Goal: Task Accomplishment & Management: Use online tool/utility

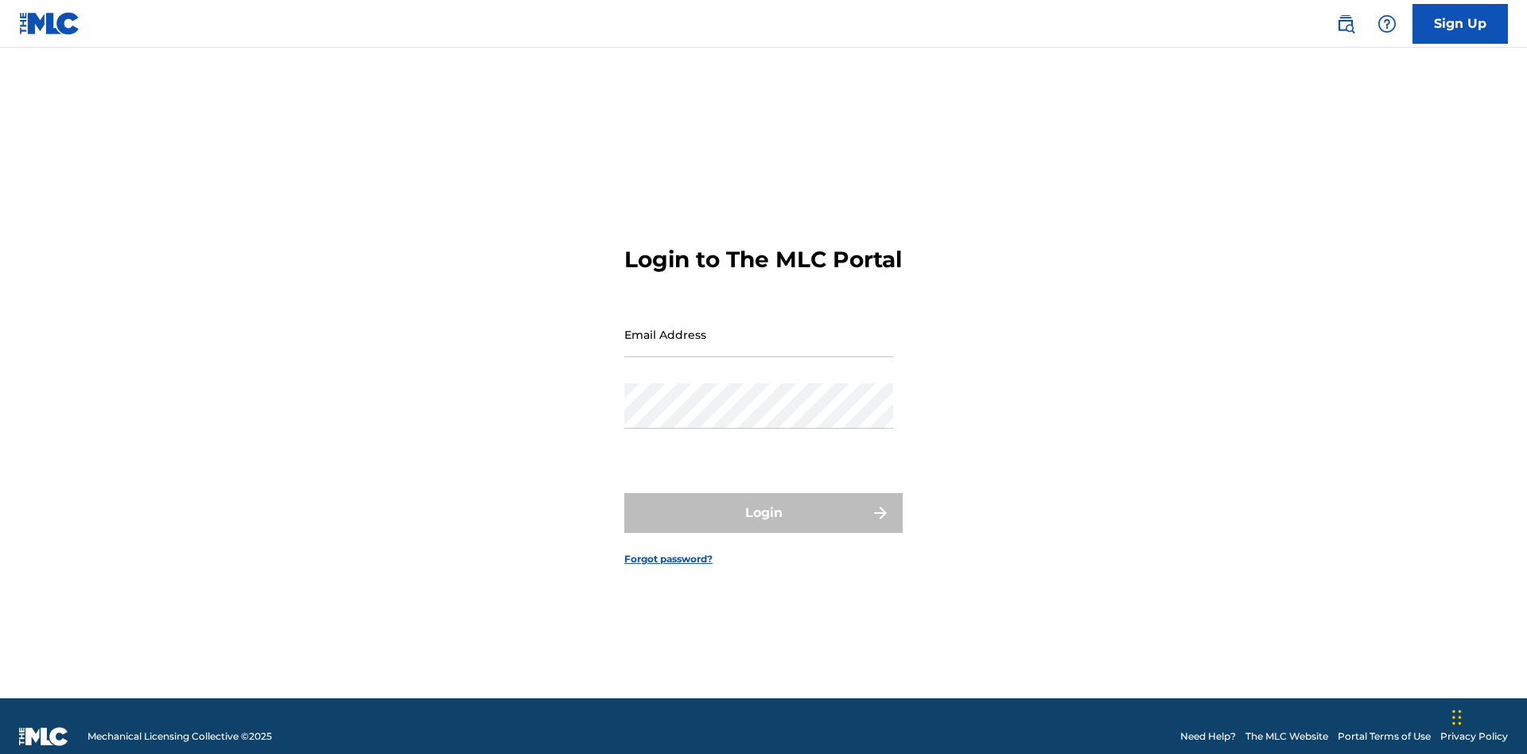
scroll to position [21, 0]
click at [759, 327] on input "Email Address" at bounding box center [758, 334] width 269 height 45
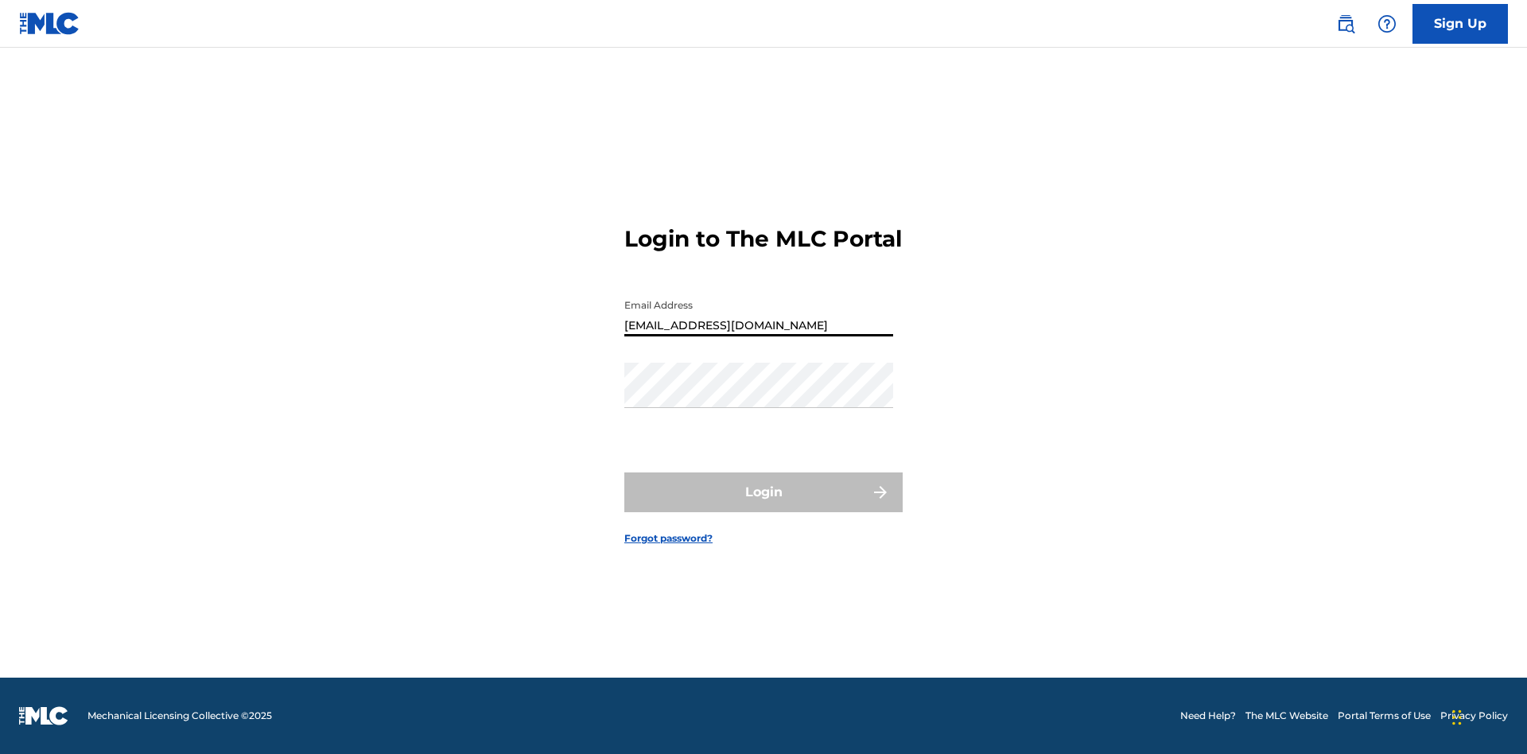
type input "[EMAIL_ADDRESS][DOMAIN_NAME]"
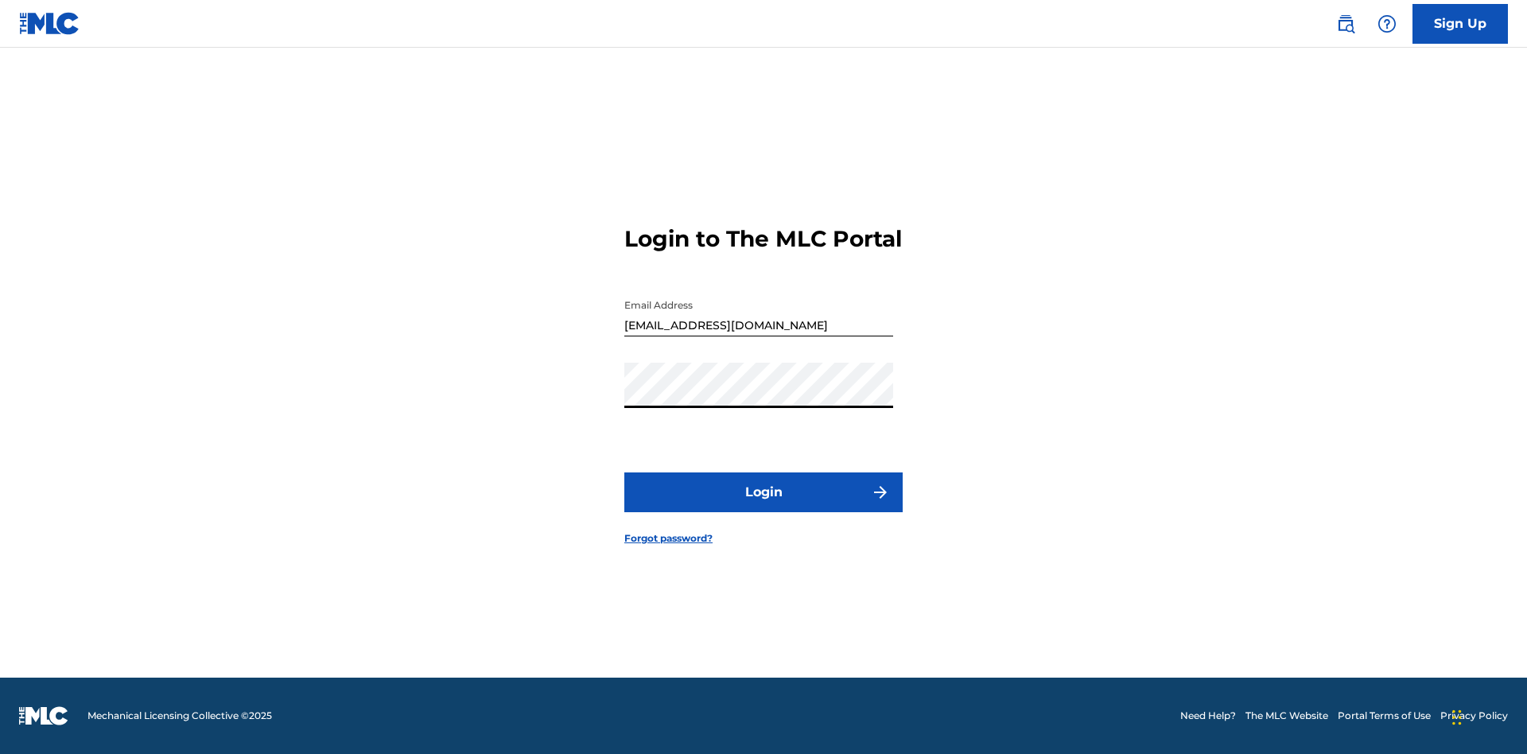
click at [763, 506] on button "Login" at bounding box center [763, 492] width 278 height 40
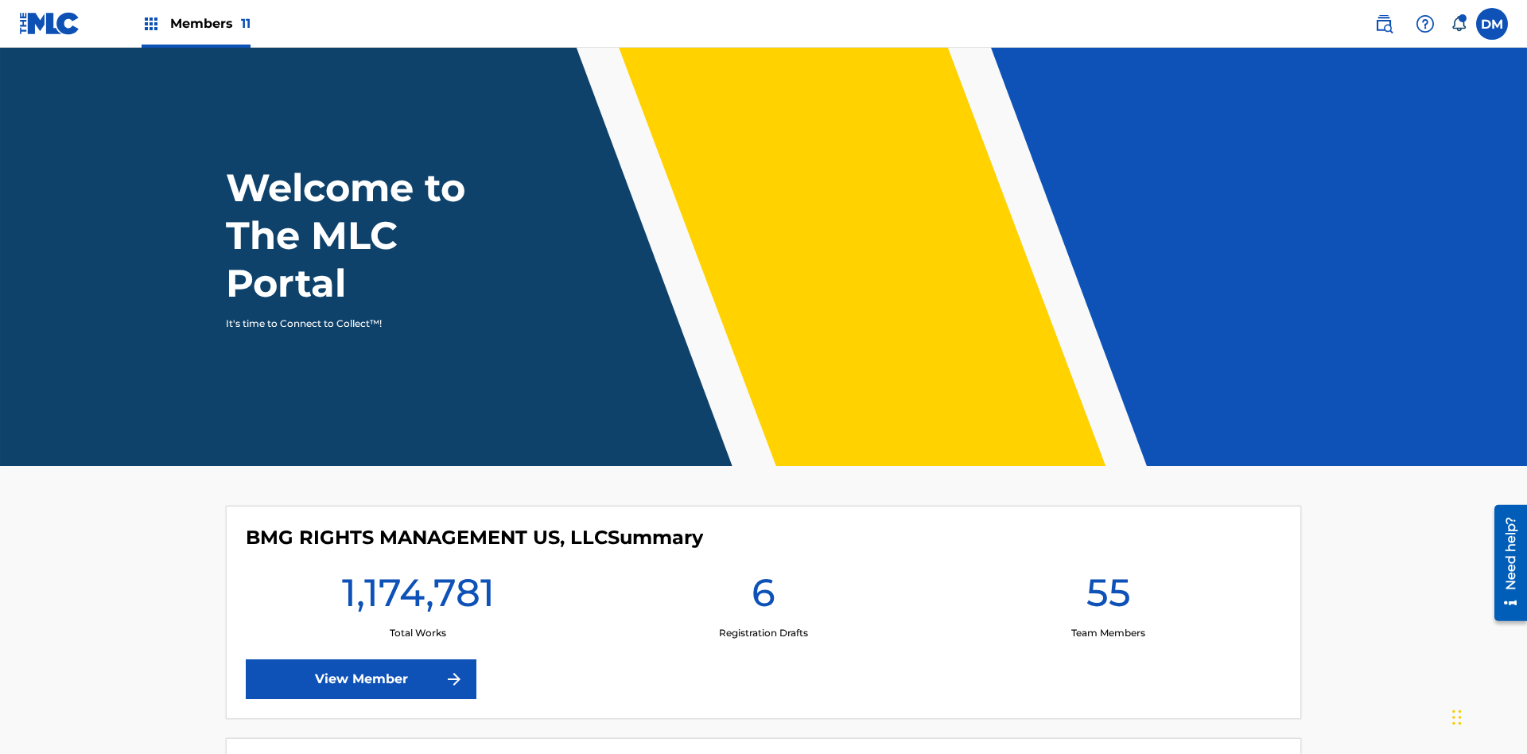
scroll to position [68, 0]
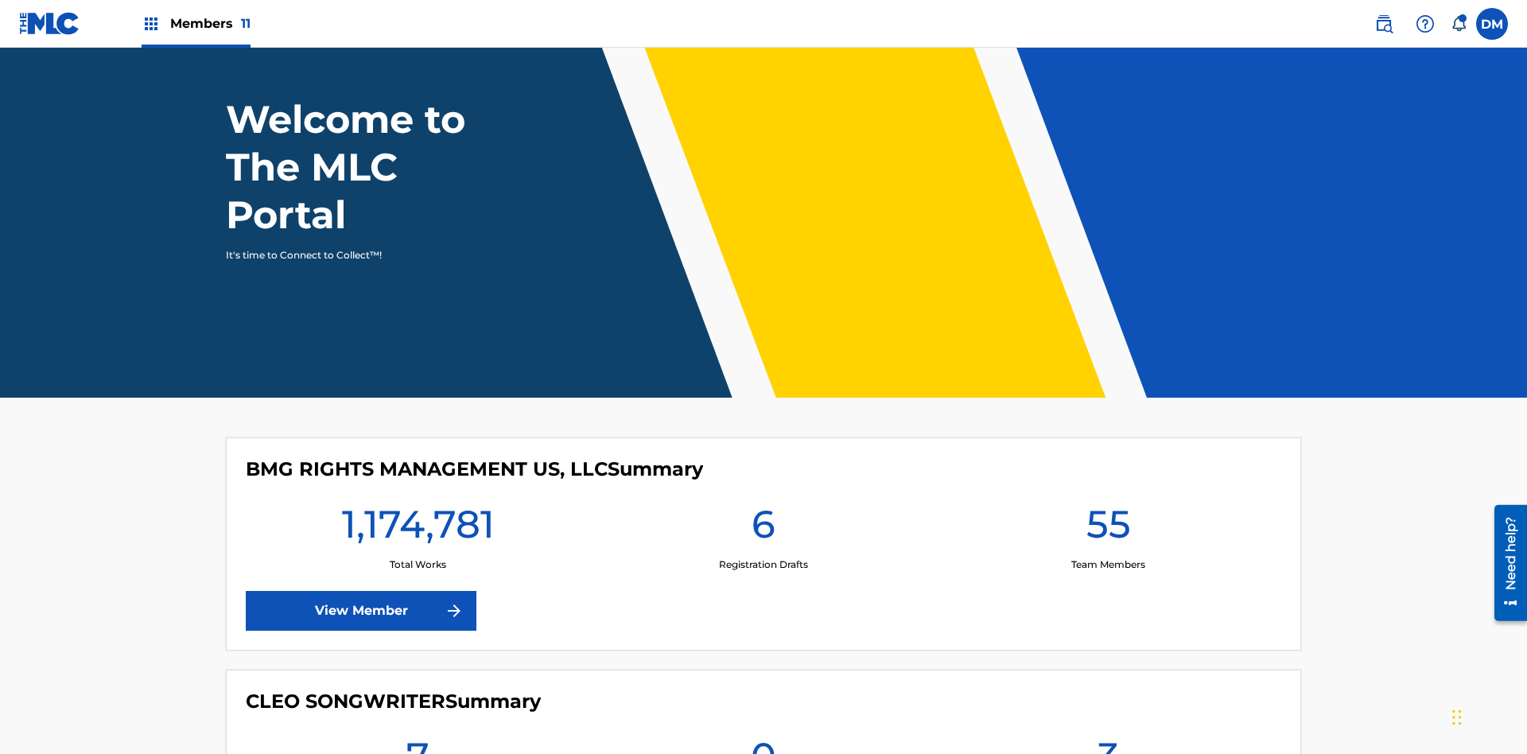
click at [196, 23] on span "Members 11" at bounding box center [210, 23] width 80 height 18
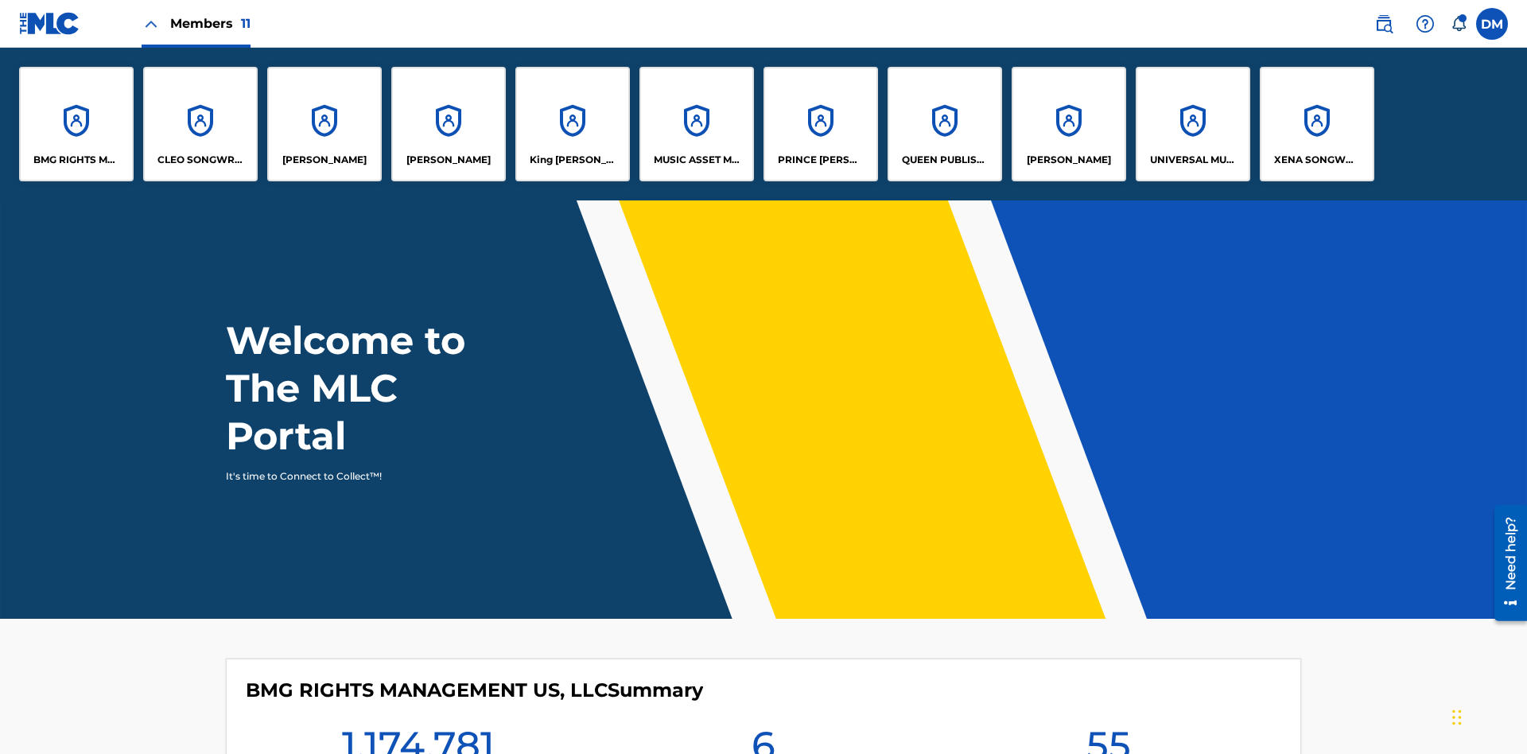
click at [1192, 160] on p "UNIVERSAL MUSIC PUB GROUP" at bounding box center [1193, 160] width 87 height 14
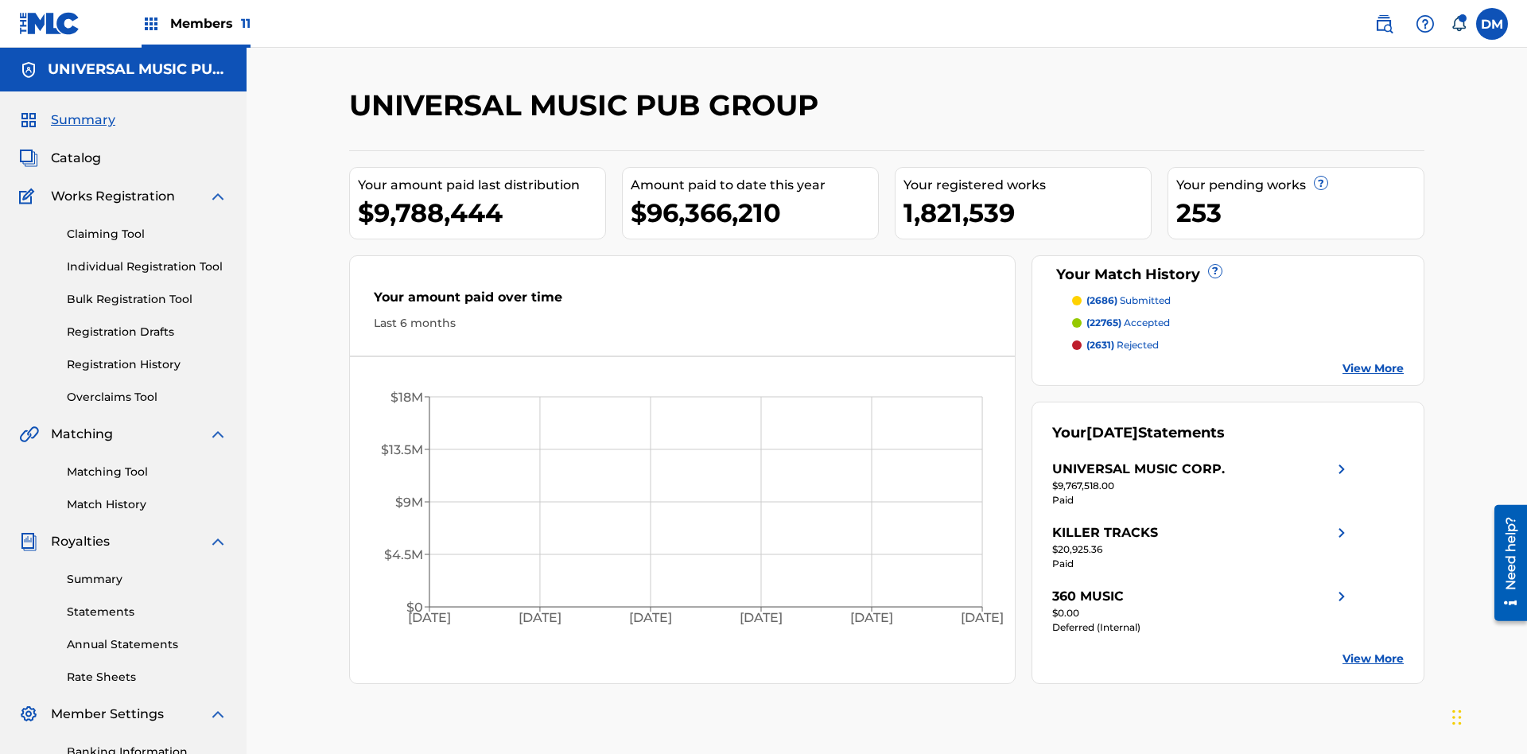
click at [147, 258] on link "Individual Registration Tool" at bounding box center [147, 266] width 161 height 17
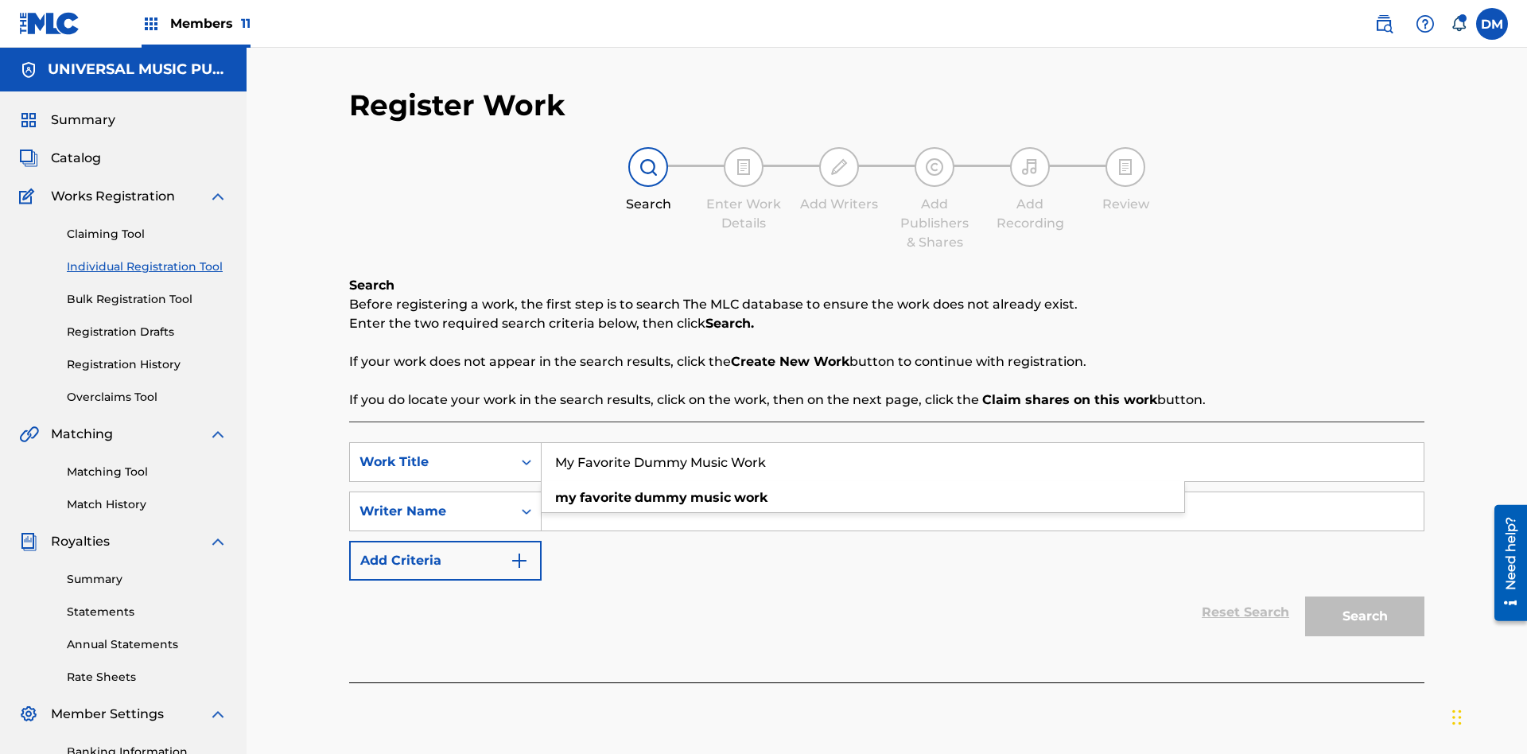
type input "My Favorite Dummy Music Work"
click at [982, 492] on input "Search Form" at bounding box center [982, 511] width 882 height 38
type input "QWERTYUIOP"
click at [1364, 596] on button "Search" at bounding box center [1364, 616] width 119 height 40
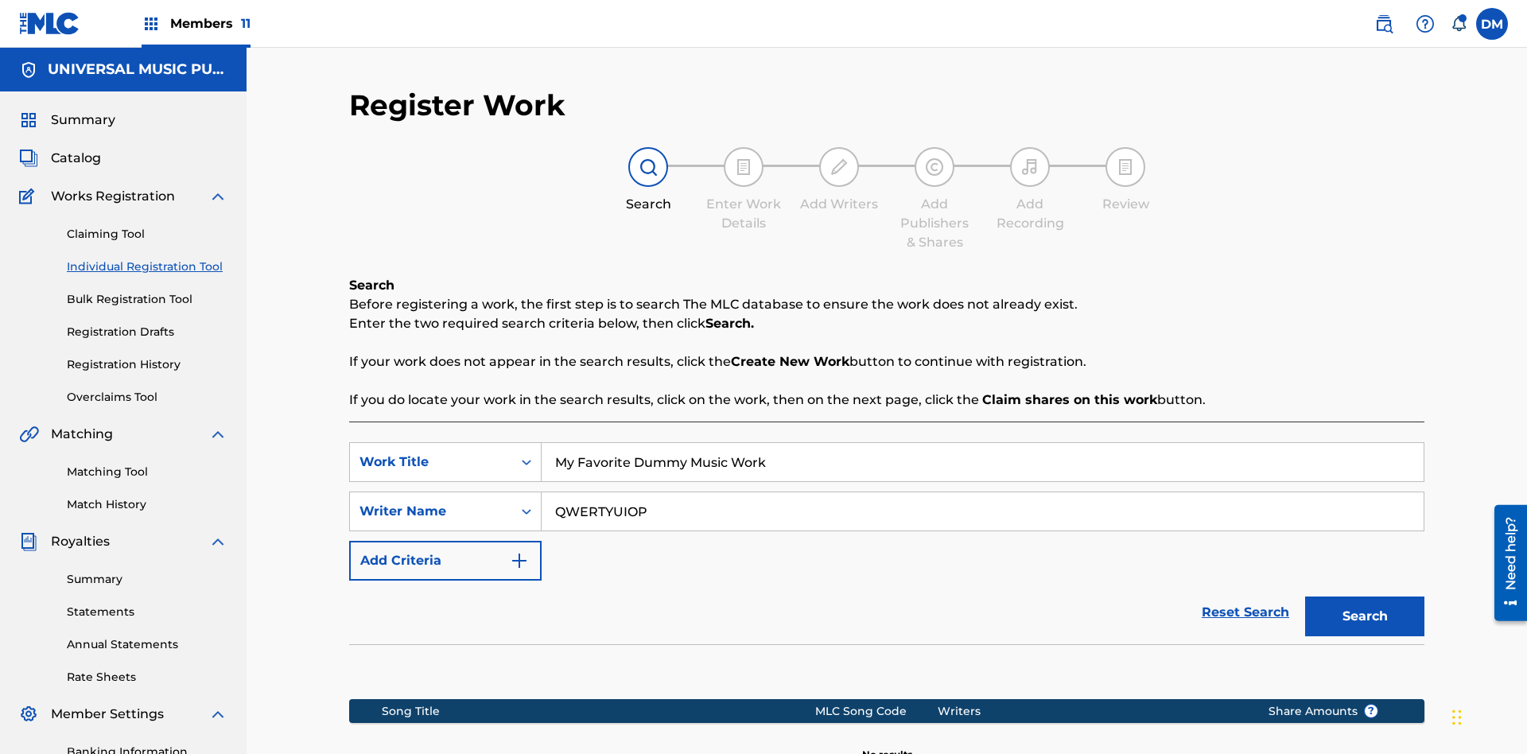
scroll to position [232, 0]
